Goal: Book appointment/travel/reservation

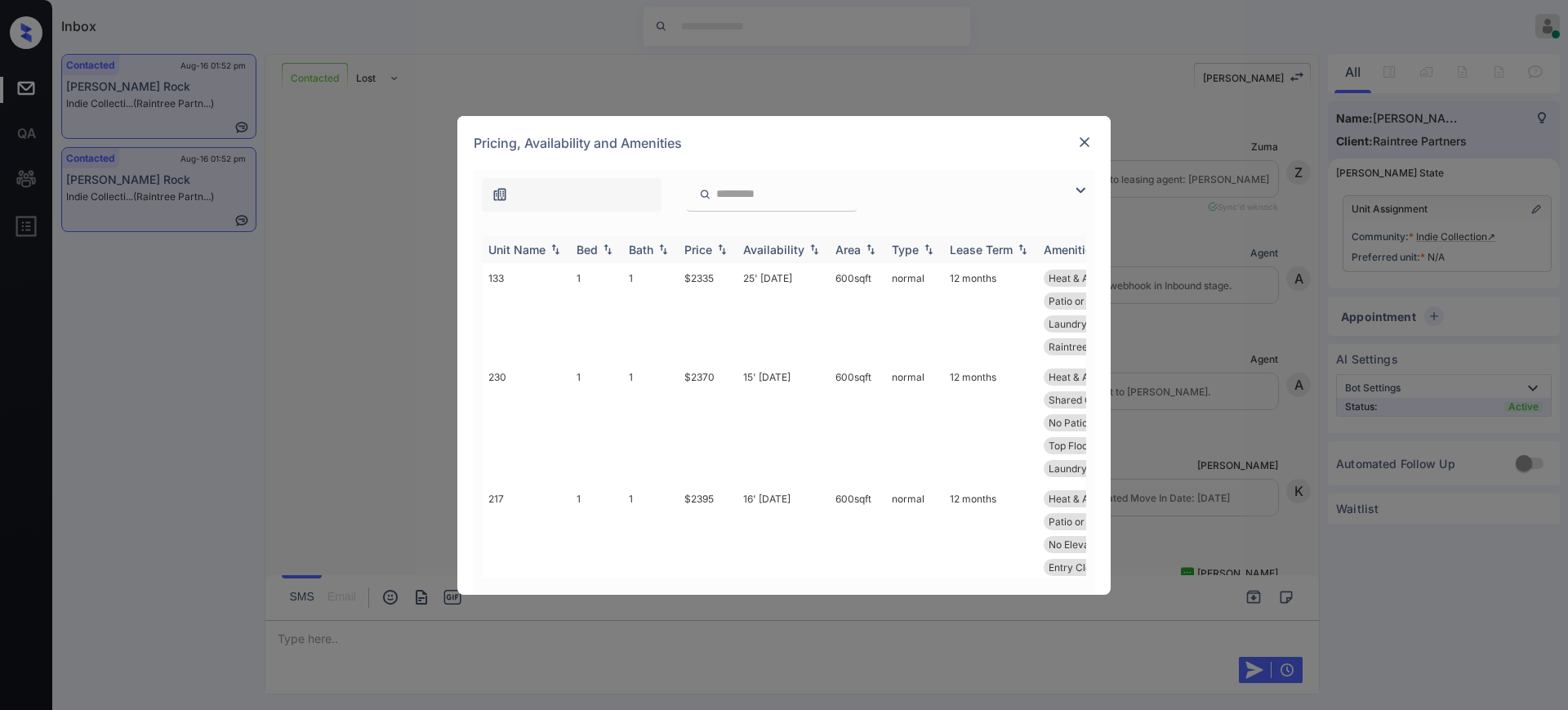
scroll to position [2803, 0]
click at [603, 247] on img at bounding box center [607, 250] width 17 height 12
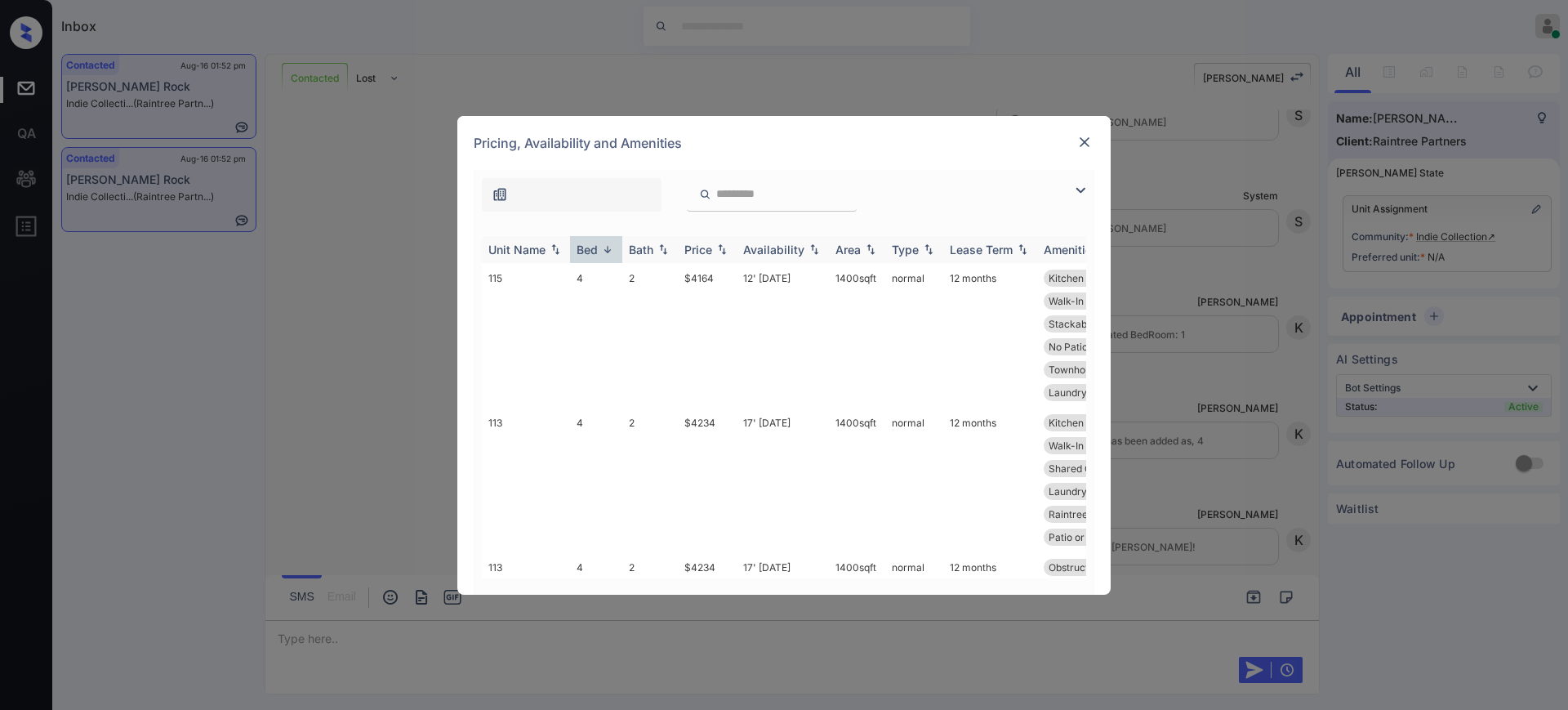
click at [603, 247] on img at bounding box center [607, 250] width 17 height 13
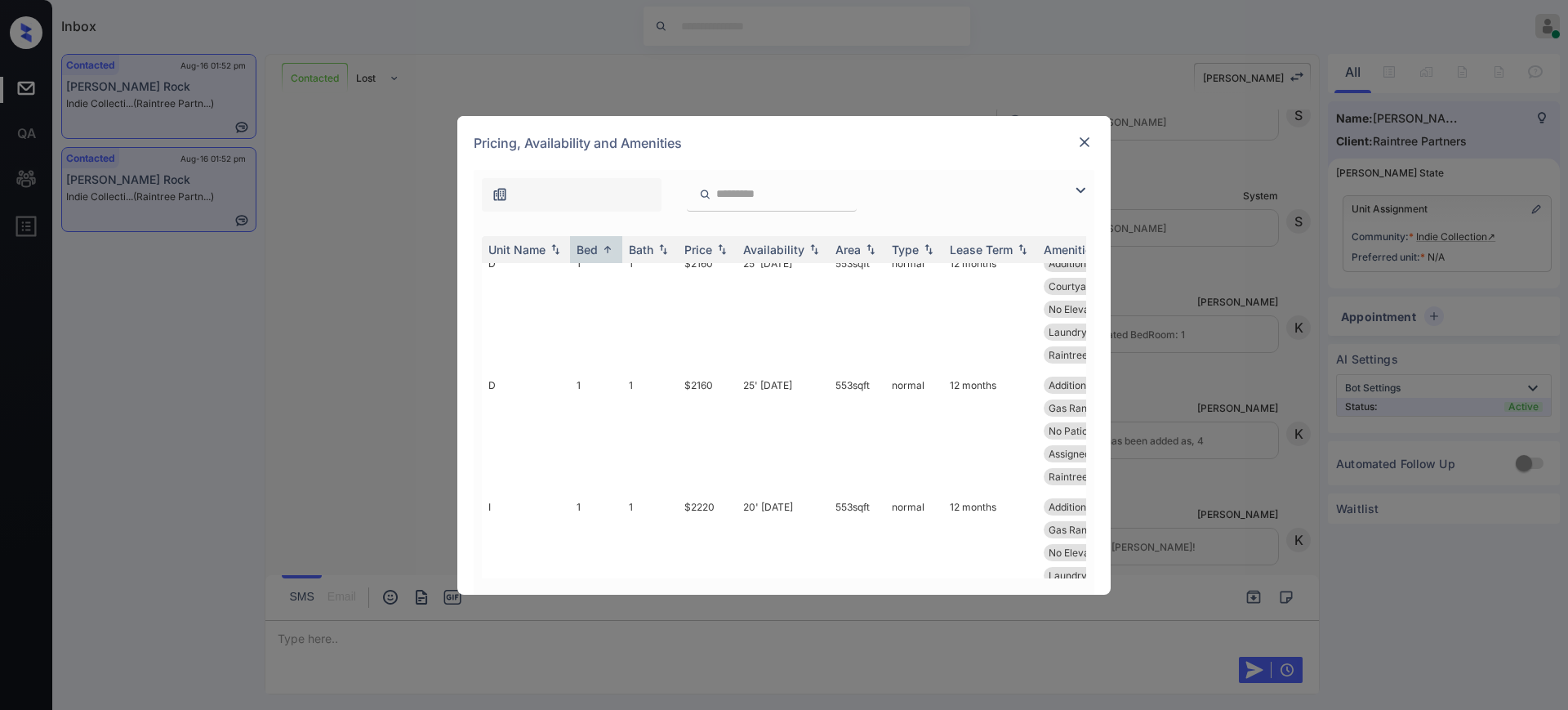
scroll to position [1838, 0]
click at [1089, 138] on img at bounding box center [1084, 142] width 17 height 17
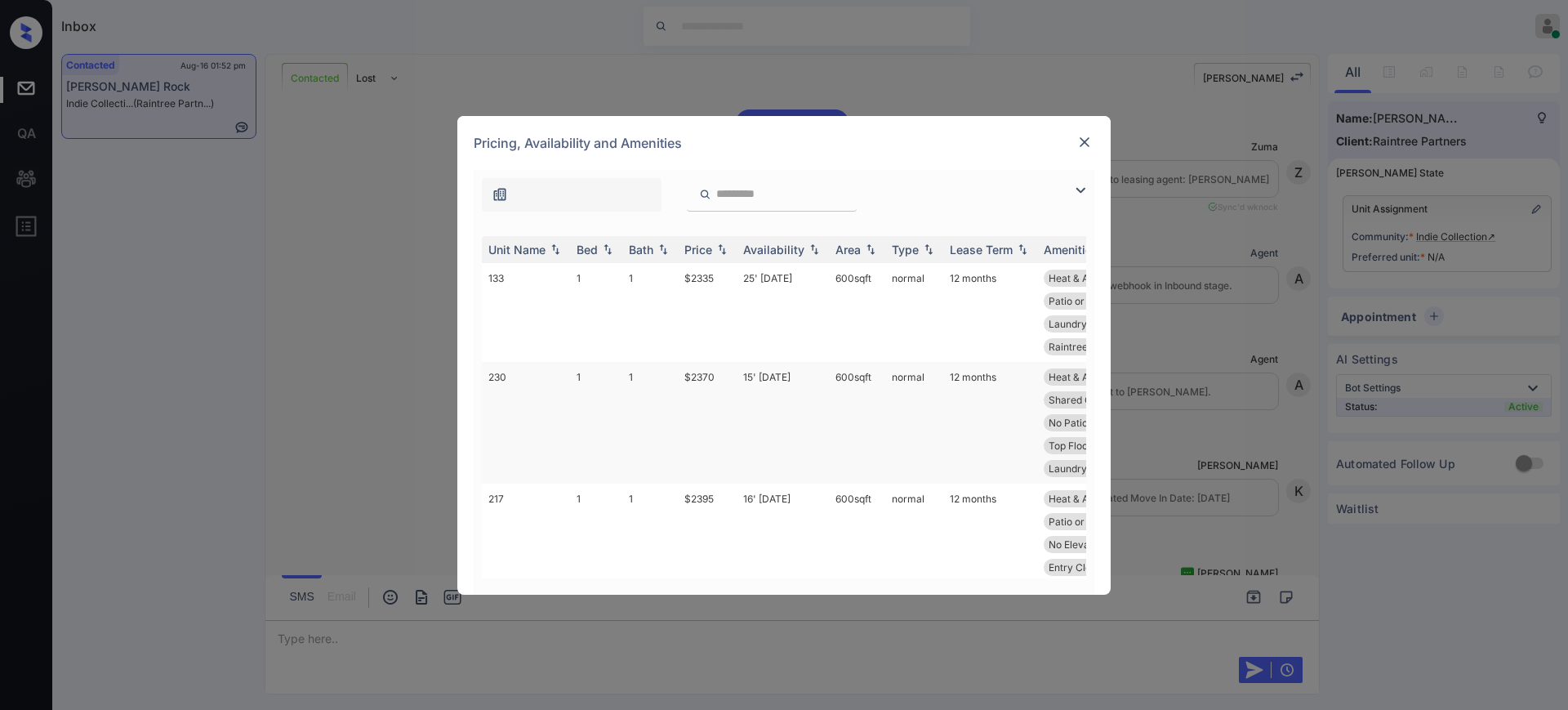
scroll to position [1475, 0]
click at [701, 375] on td "$2370" at bounding box center [707, 422] width 59 height 121
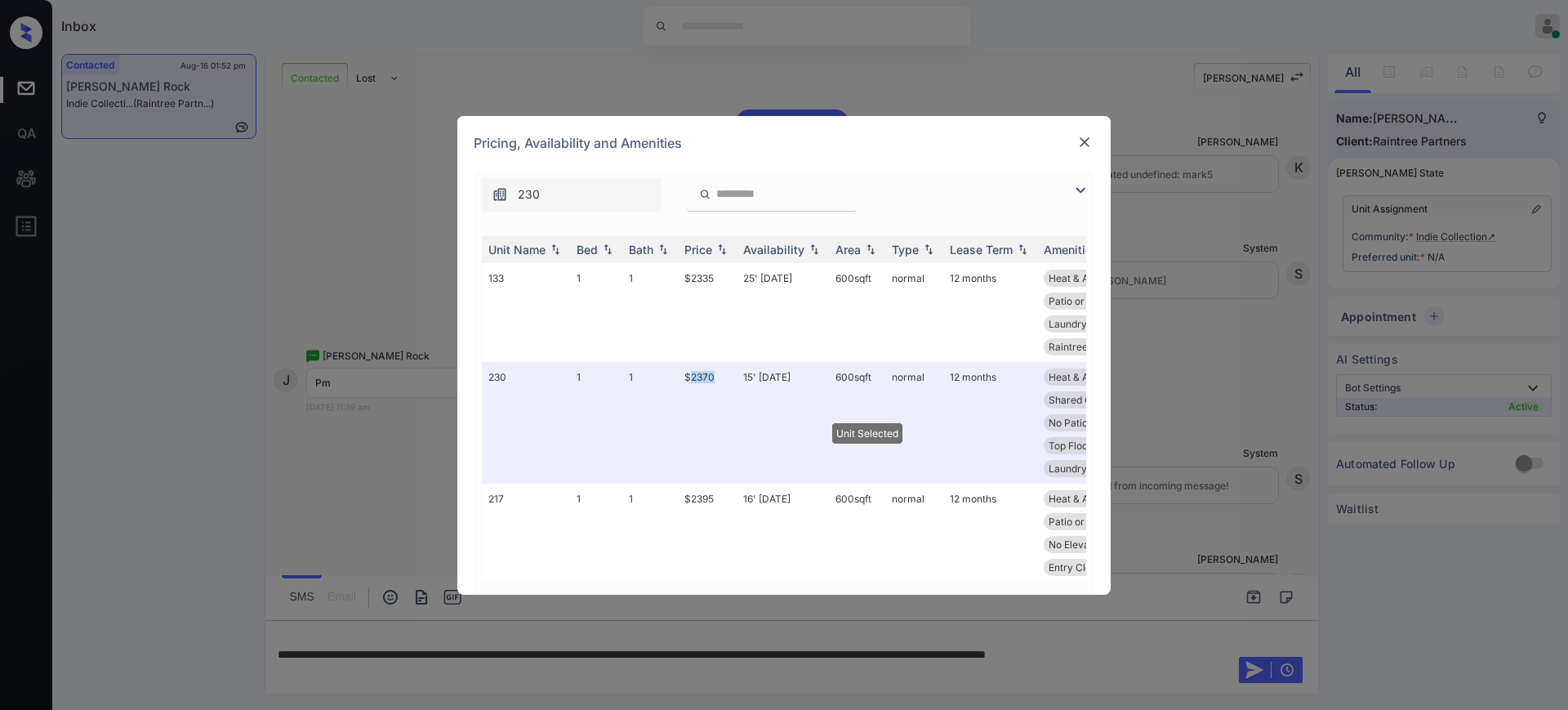
click at [1085, 139] on img at bounding box center [1084, 142] width 17 height 17
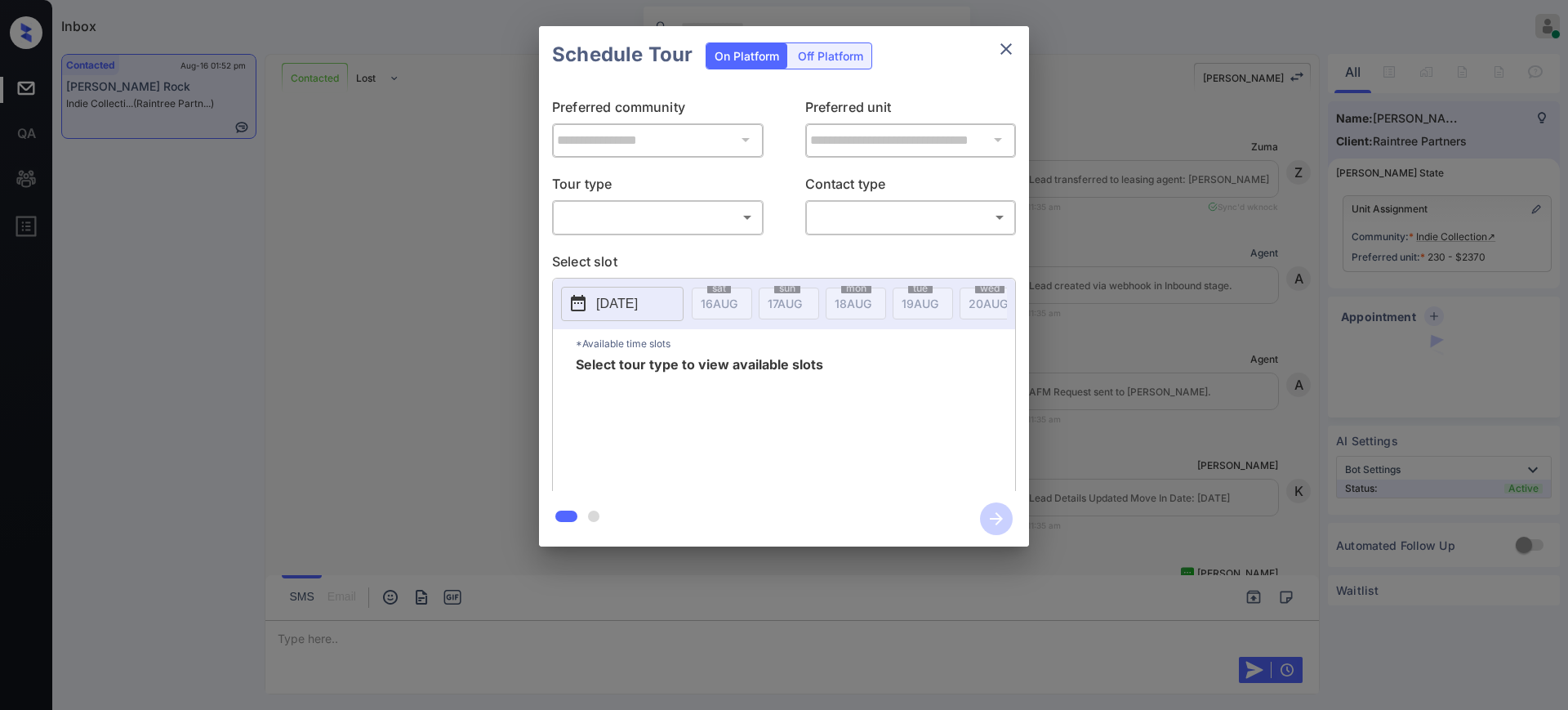
click at [694, 197] on p "Tour type" at bounding box center [658, 186] width 212 height 26
drag, startPoint x: 692, startPoint y: 202, endPoint x: 706, endPoint y: 213, distance: 17.8
click at [692, 204] on div "​ ​" at bounding box center [658, 217] width 212 height 35
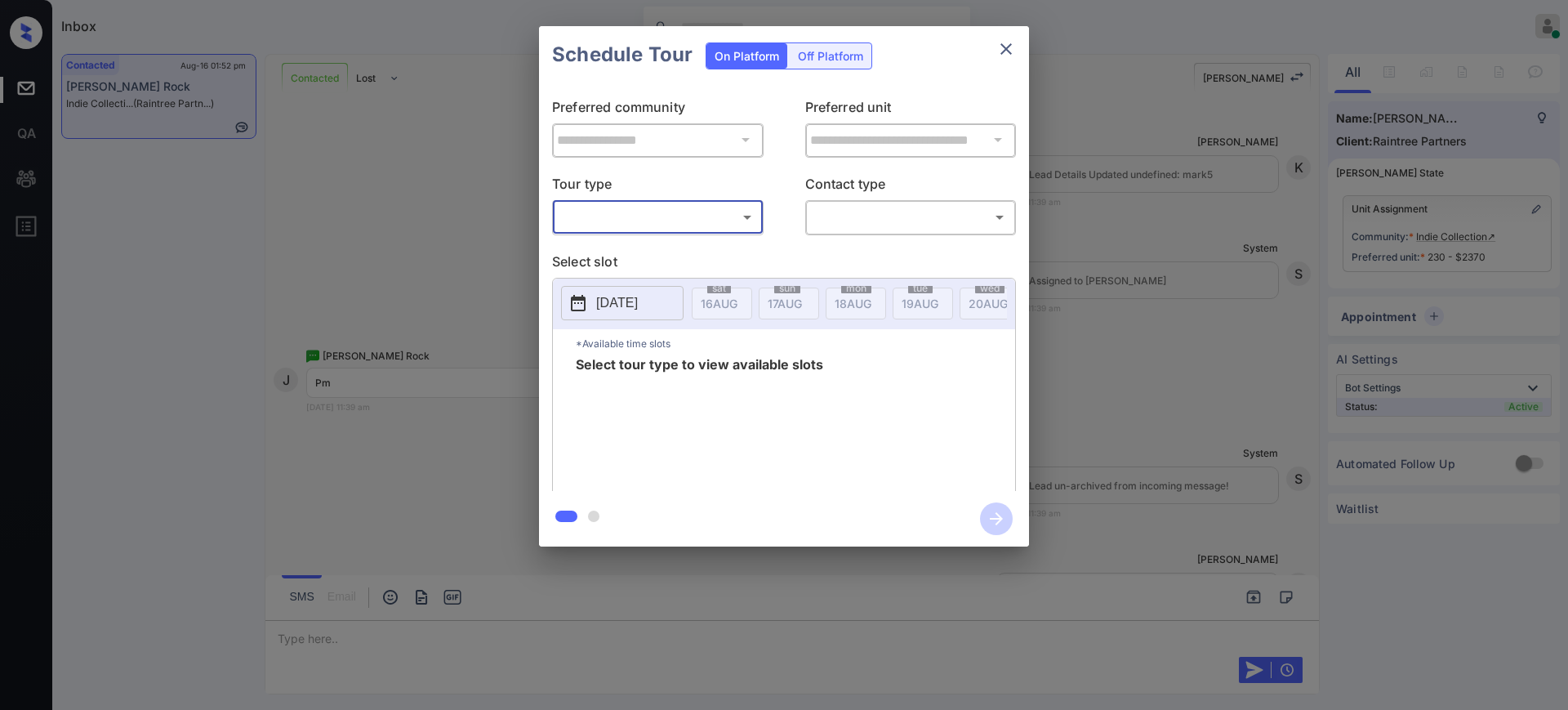
drag, startPoint x: 762, startPoint y: 212, endPoint x: 750, endPoint y: 218, distance: 13.4
click at [756, 214] on div "​ ​" at bounding box center [658, 217] width 212 height 35
click at [717, 233] on div "​ ​" at bounding box center [658, 217] width 212 height 35
click at [716, 222] on body "Inbox Ajay Kumar Online Set yourself offline Set yourself on break Profile Swit…" at bounding box center [784, 355] width 1568 height 710
click at [1054, 179] on div at bounding box center [784, 355] width 1568 height 710
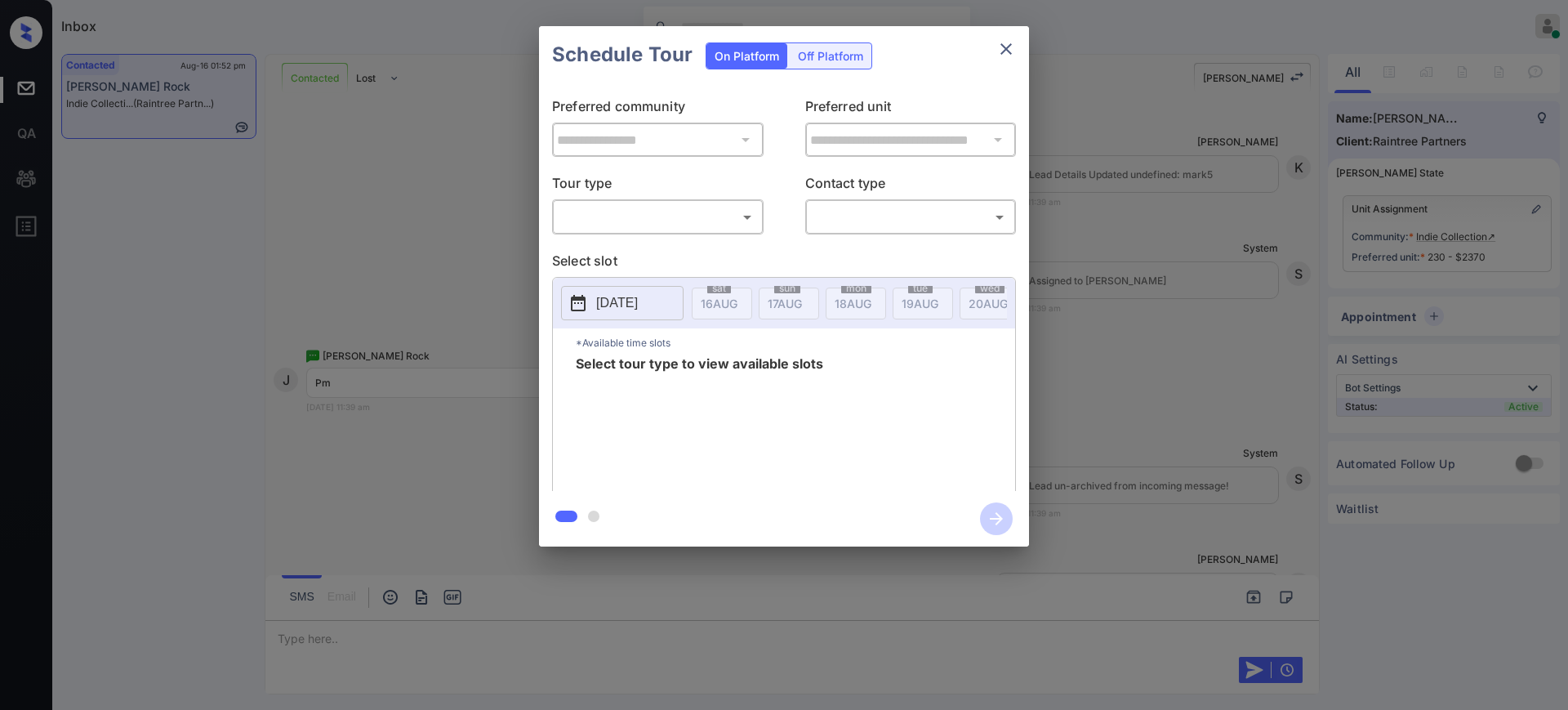
click at [1080, 326] on div "**********" at bounding box center [784, 286] width 1568 height 573
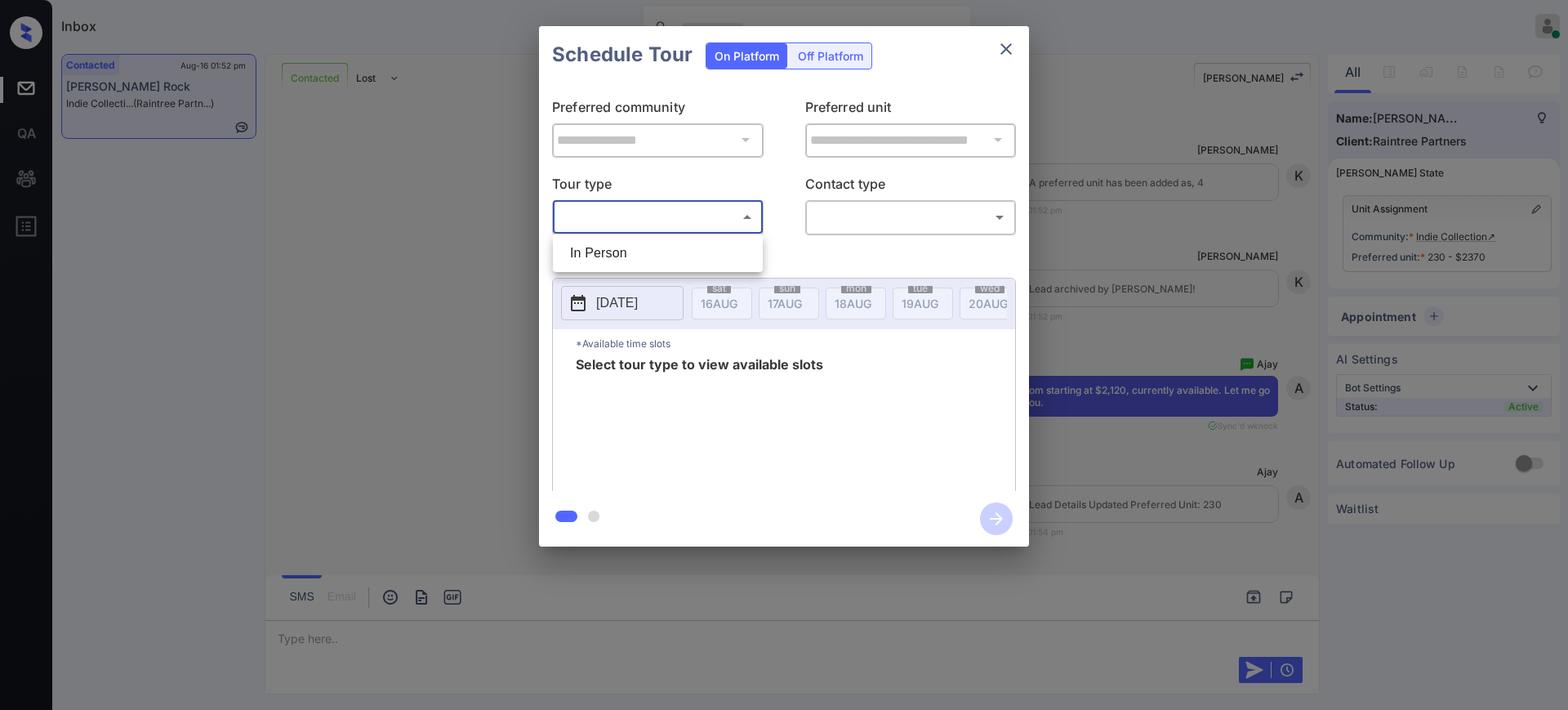
click at [644, 203] on body "Inbox Ajay Kumar Online Set yourself offline Set yourself on break Profile Swit…" at bounding box center [784, 355] width 1568 height 710
drag, startPoint x: 610, startPoint y: 255, endPoint x: 618, endPoint y: 257, distance: 8.2
click at [609, 256] on li "In Person" at bounding box center [658, 254] width 202 height 29
type input "********"
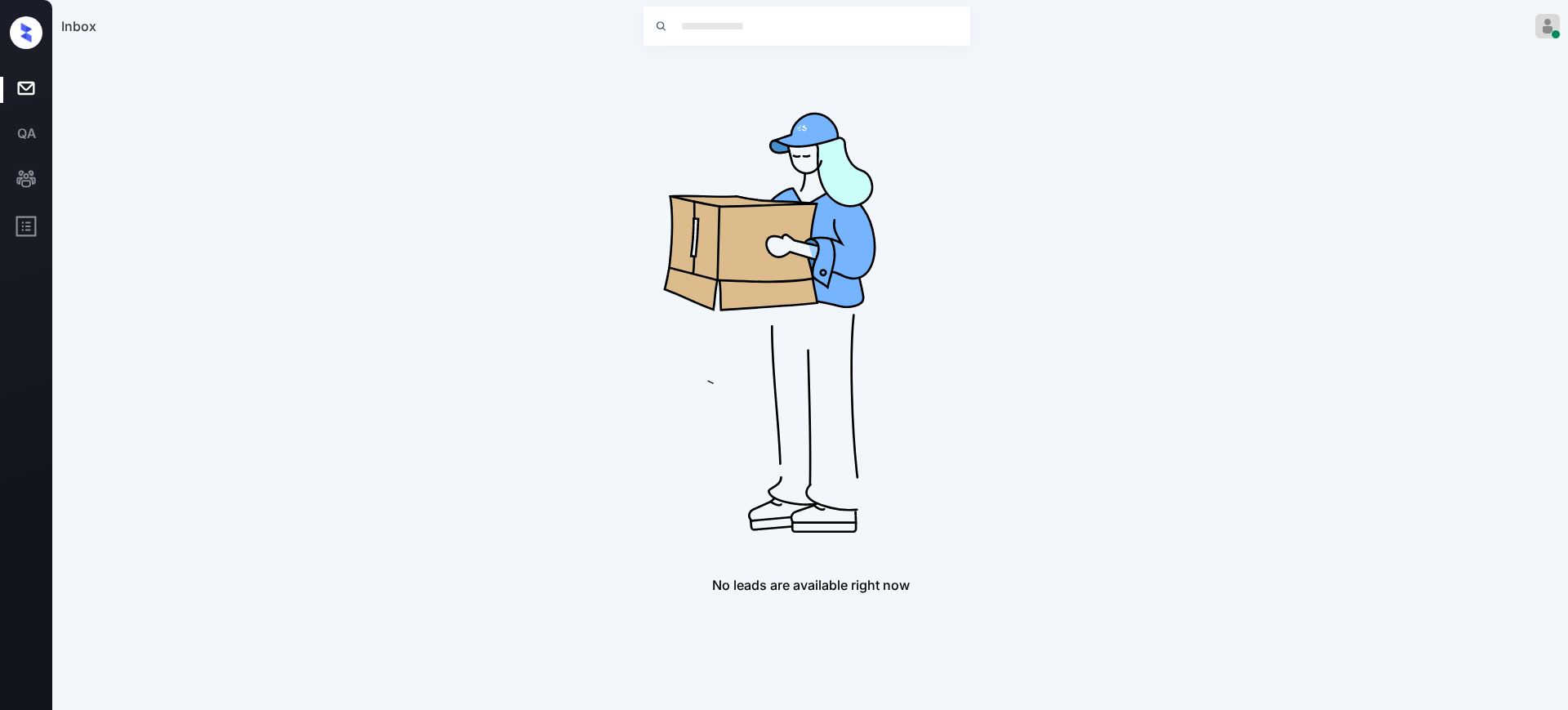
click at [839, 223] on img at bounding box center [811, 315] width 523 height 523
